Goal: Go to known website: Go to known website

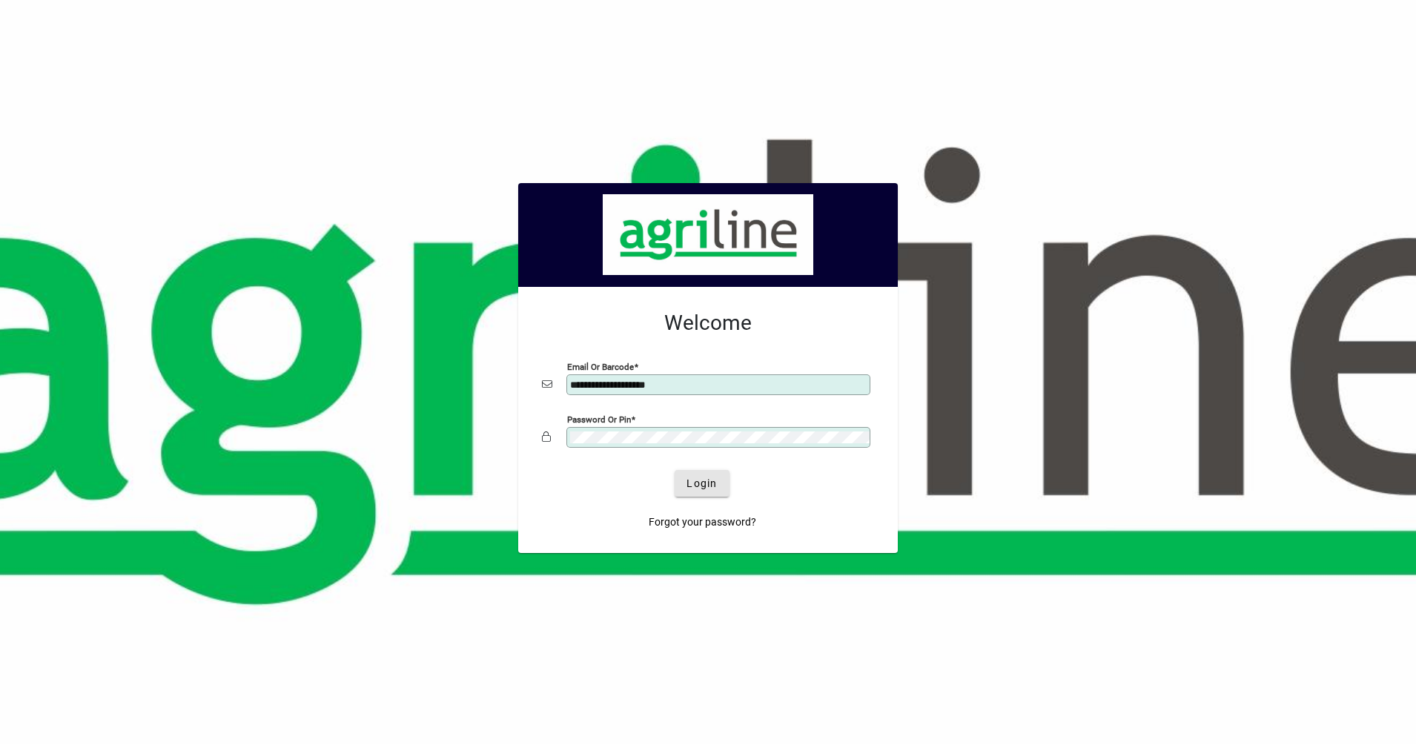
click at [720, 484] on span "submit" at bounding box center [702, 484] width 54 height 36
